Goal: Transaction & Acquisition: Purchase product/service

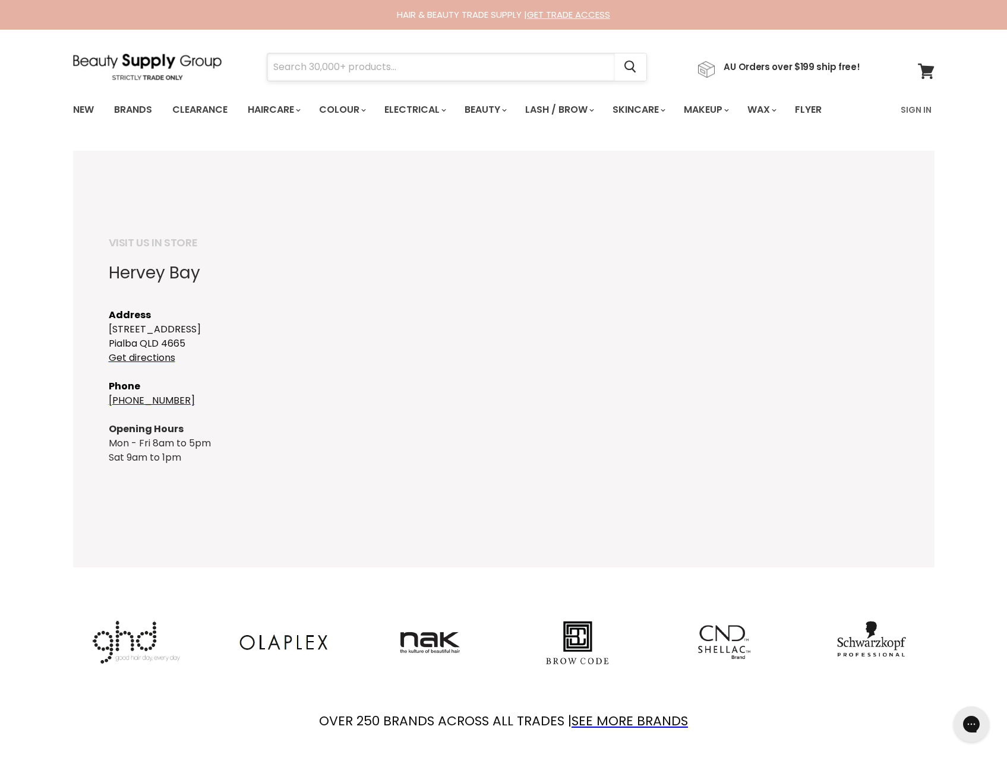
click at [396, 65] on input "Search" at bounding box center [440, 66] width 347 height 27
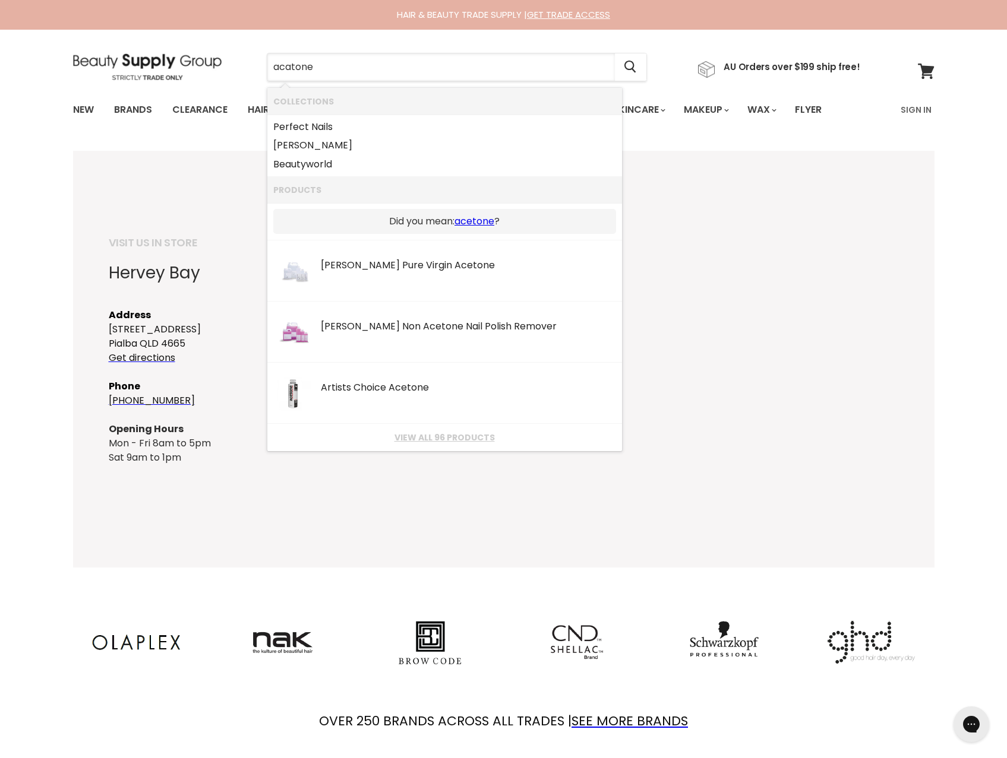
drag, startPoint x: 324, startPoint y: 67, endPoint x: 181, endPoint y: 69, distance: 143.8
click at [181, 69] on div "acatone Cancel AU Orders over $199 ship free!" at bounding box center [466, 66] width 787 height 27
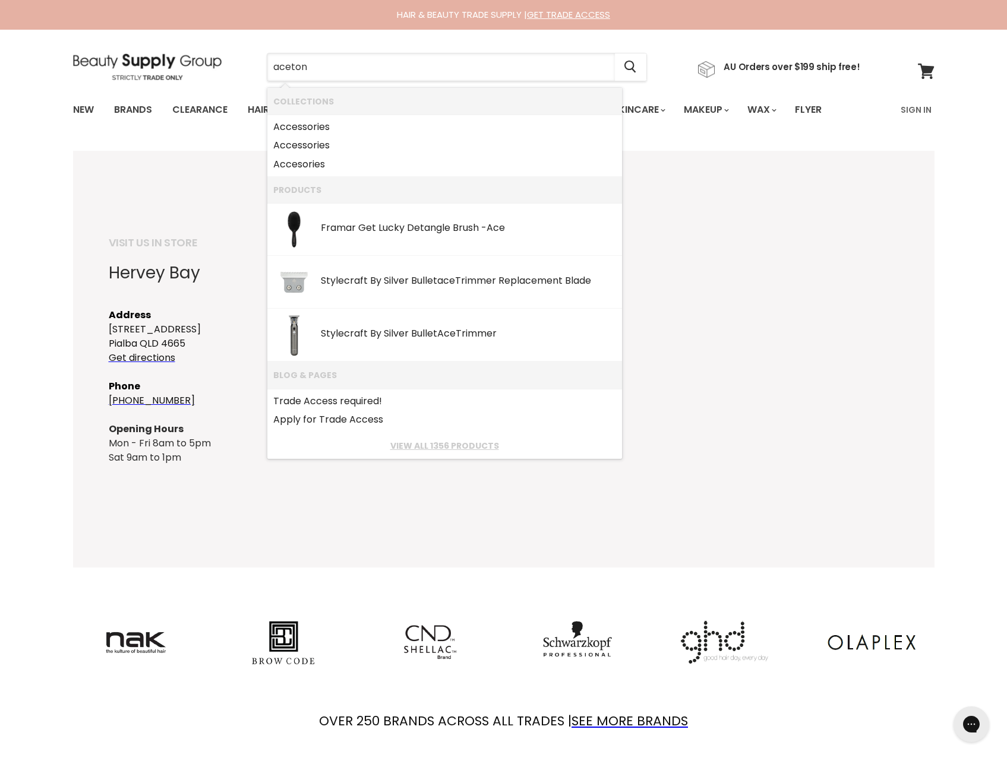
type input "acetone"
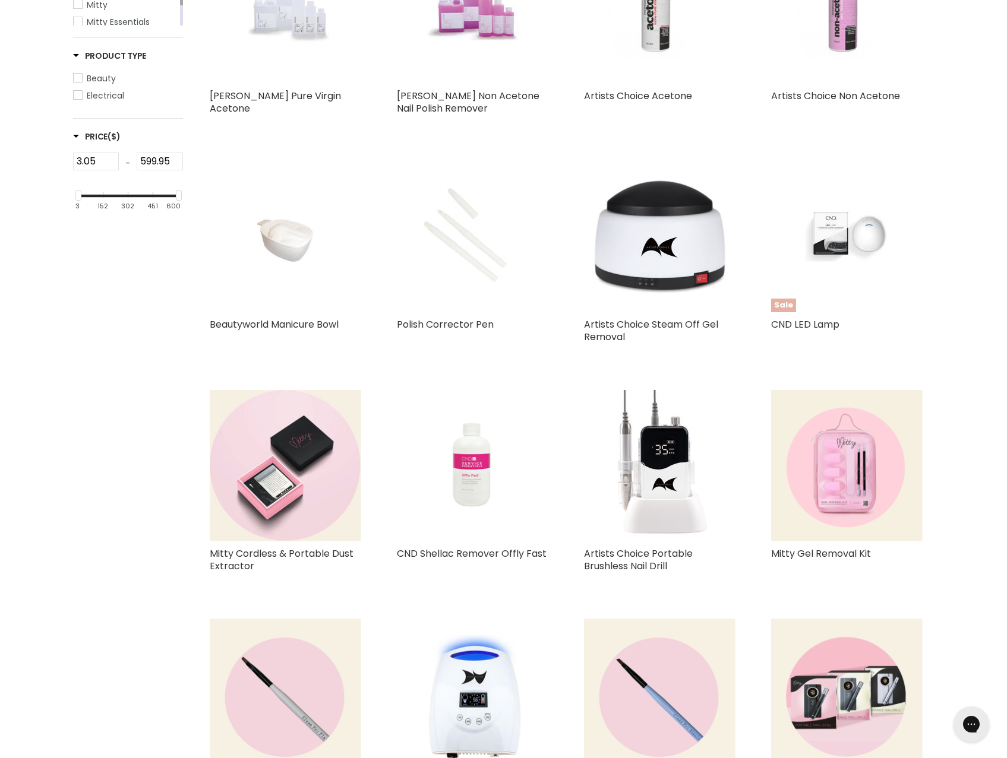
scroll to position [119, 0]
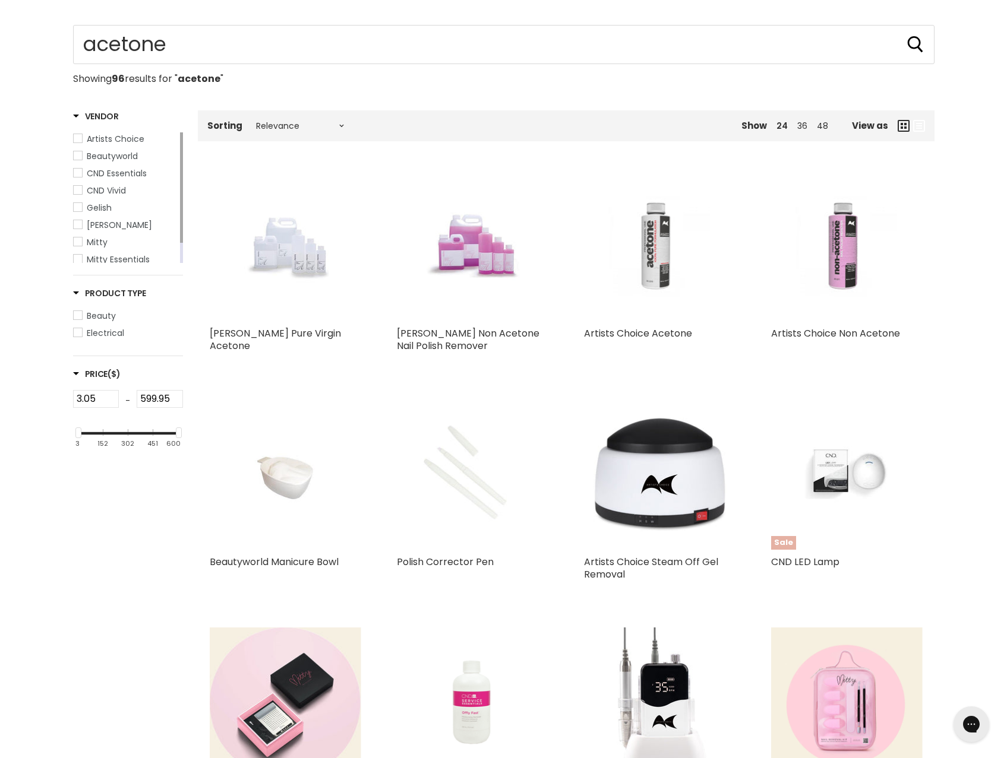
click at [651, 267] on img "Main content" at bounding box center [659, 245] width 101 height 151
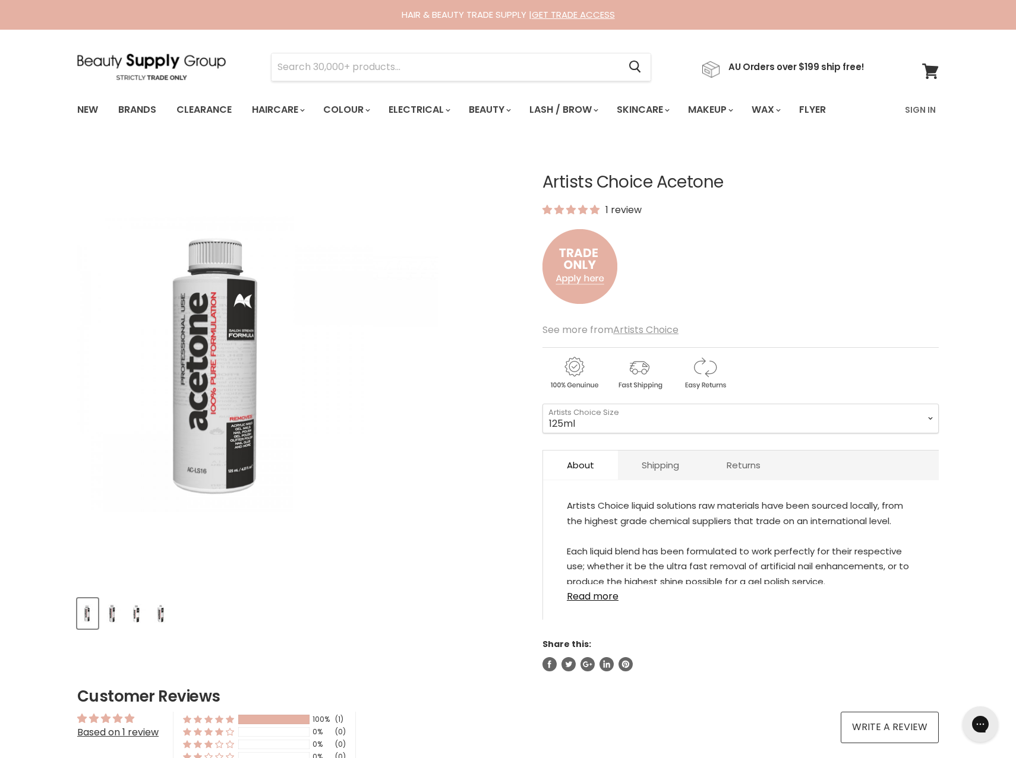
click at [425, 400] on img "Artists Choice Acetone image. Click or Scroll to Zoom." at bounding box center [299, 365] width 279 height 418
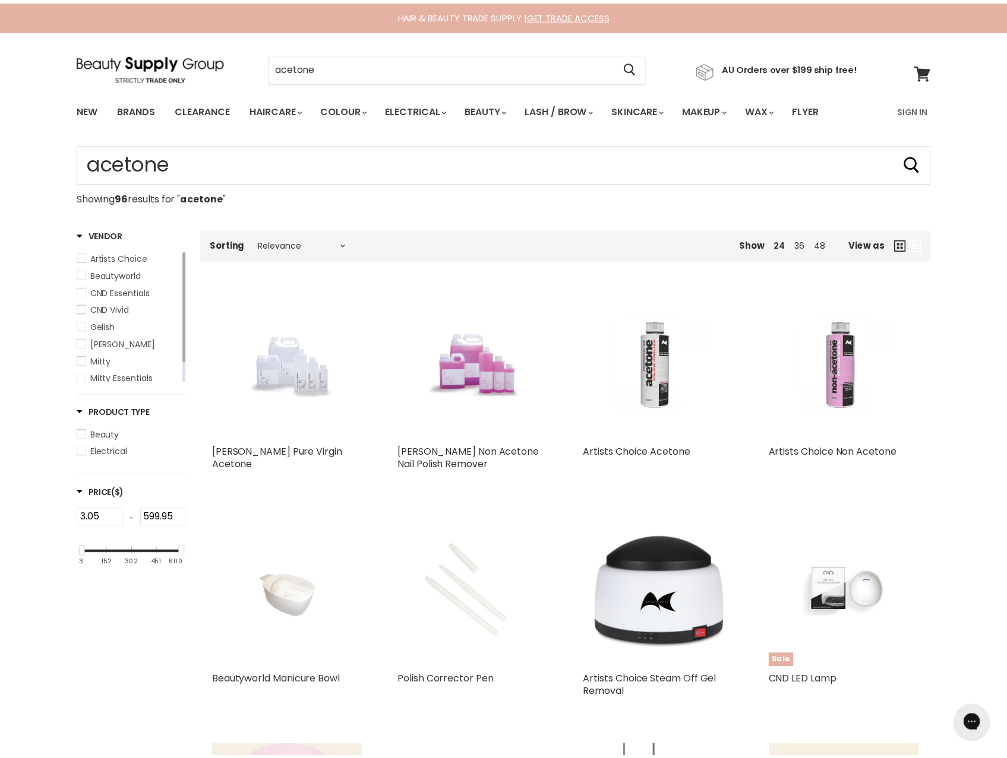
scroll to position [277, 0]
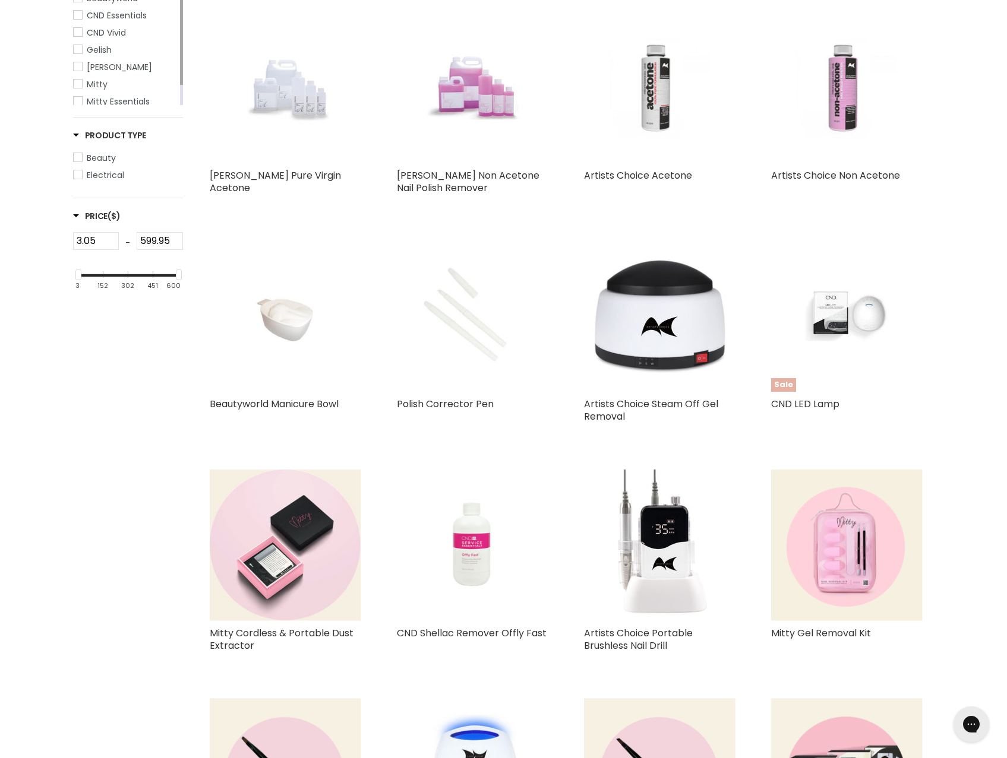
click at [501, 110] on img "Main content" at bounding box center [472, 87] width 101 height 151
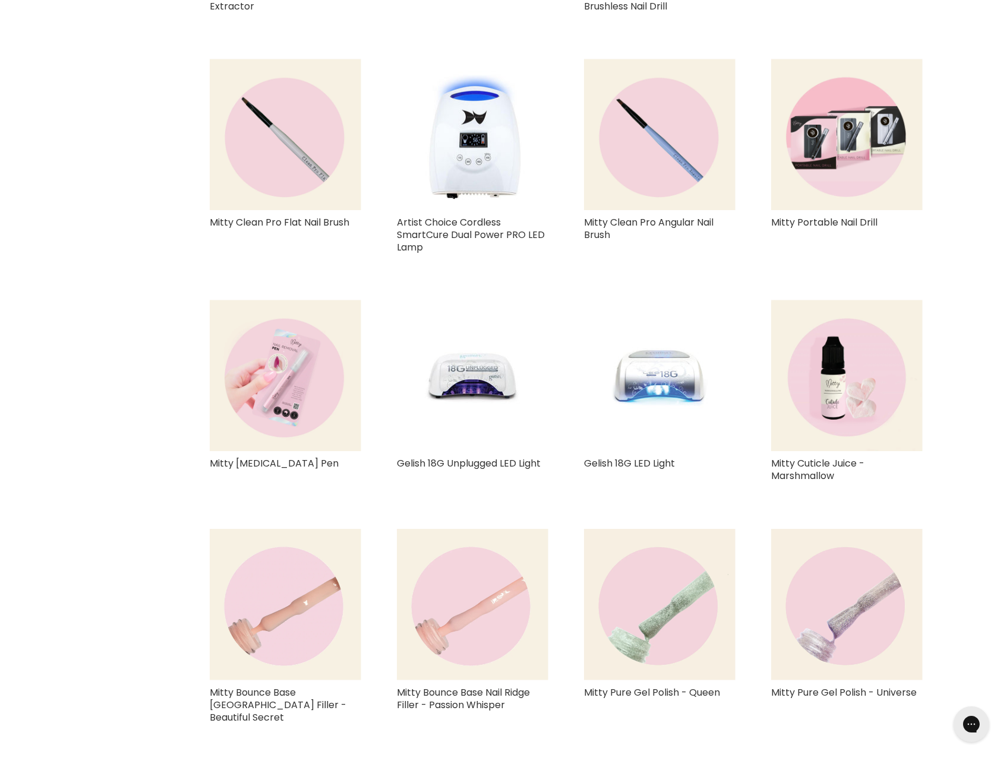
scroll to position [990, 0]
